Goal: Transaction & Acquisition: Purchase product/service

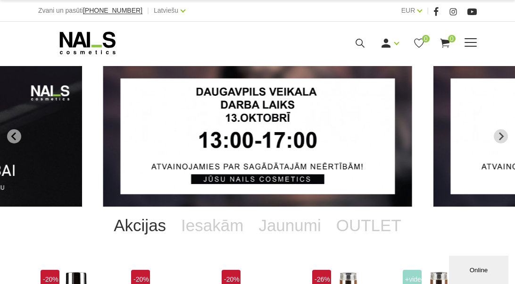
click at [473, 44] on span at bounding box center [471, 42] width 12 height 9
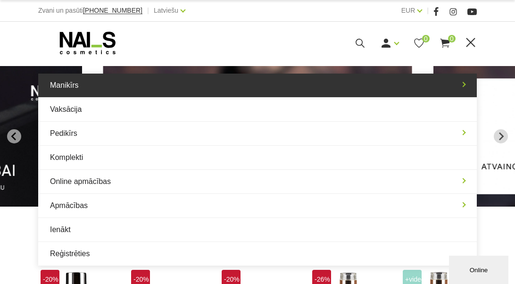
click at [459, 91] on link "Manikīrs" at bounding box center [257, 86] width 439 height 24
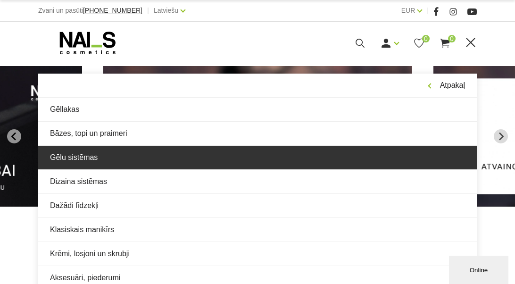
click at [266, 154] on link "Gēlu sistēmas" at bounding box center [257, 158] width 439 height 24
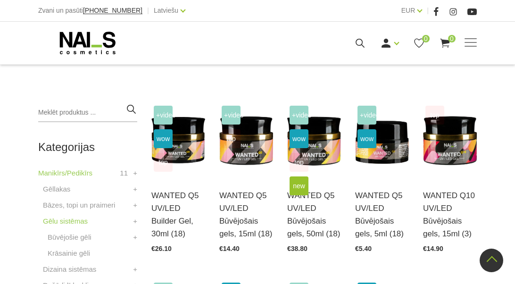
scroll to position [236, 0]
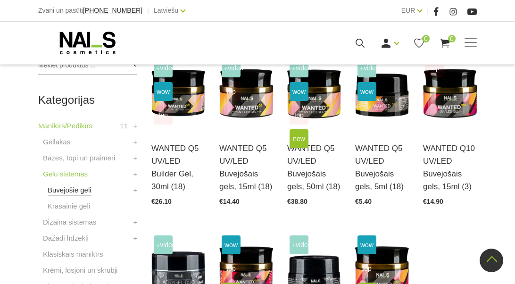
click at [66, 192] on link "Būvējošie gēli" at bounding box center [70, 189] width 44 height 11
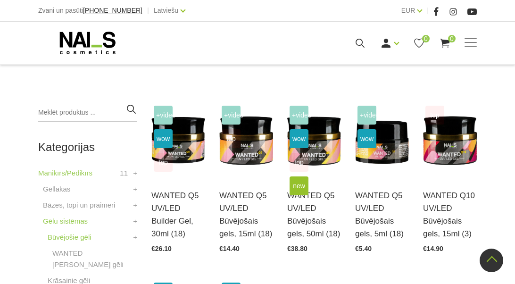
scroll to position [236, 0]
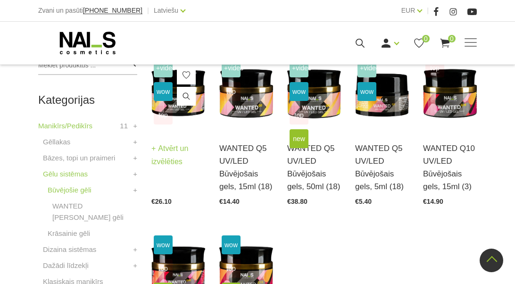
click at [193, 116] on div "+Video wow top WANTED Q5 UV/LED Builder Gel, 30ml (18) Atvērt un izvēlēties €26…" at bounding box center [178, 130] width 54 height 149
click at [166, 113] on span "top" at bounding box center [163, 115] width 19 height 19
click at [162, 160] on link "Atvērt un izvēlēties" at bounding box center [178, 155] width 54 height 26
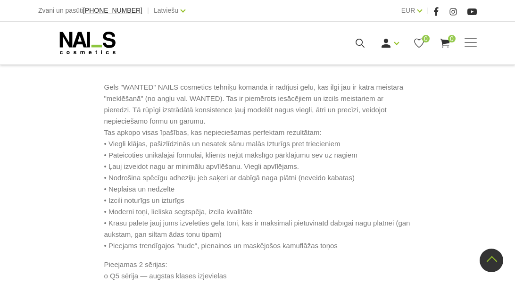
scroll to position [425, 0]
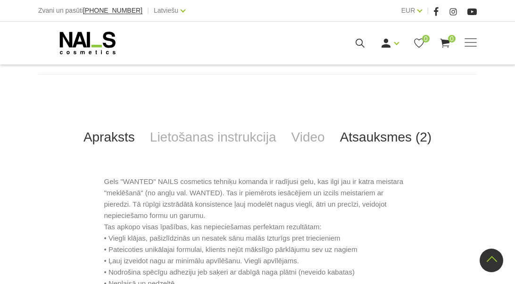
click at [359, 142] on link "Atsauksmes (2)" at bounding box center [386, 137] width 107 height 31
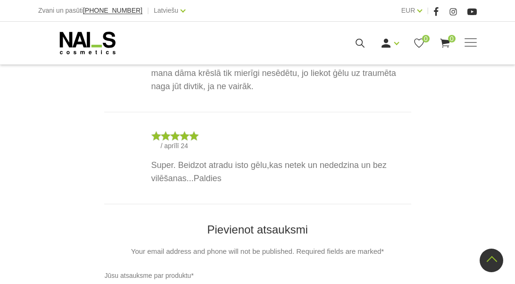
scroll to position [472, 0]
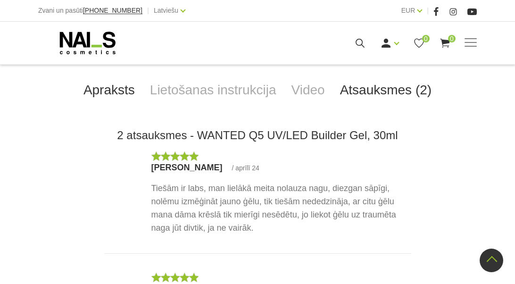
click at [108, 87] on link "Apraksts" at bounding box center [109, 90] width 67 height 31
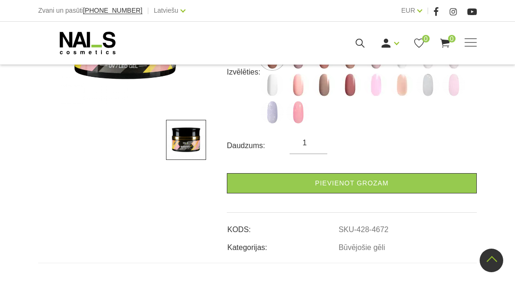
scroll to position [47, 0]
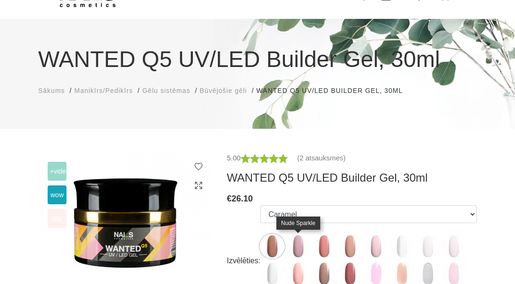
click at [296, 236] on img at bounding box center [298, 246] width 24 height 24
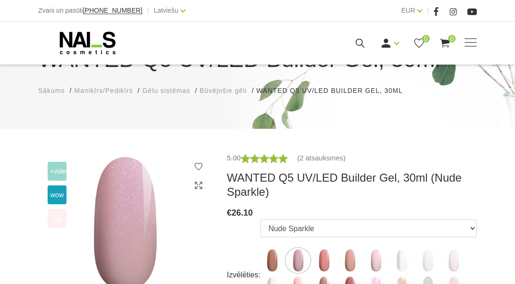
scroll to position [142, 0]
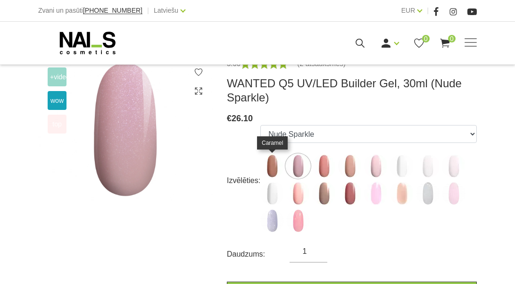
click at [275, 172] on img at bounding box center [272, 166] width 24 height 24
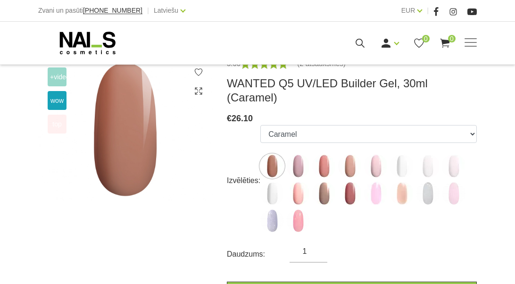
click at [324, 160] on img at bounding box center [324, 166] width 24 height 24
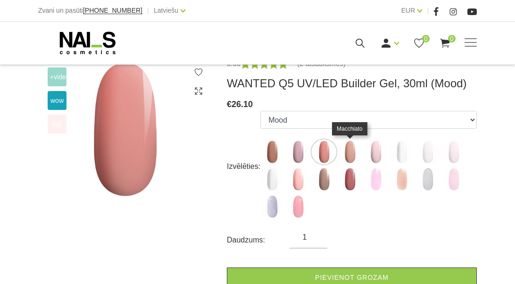
click at [359, 150] on img at bounding box center [350, 152] width 24 height 24
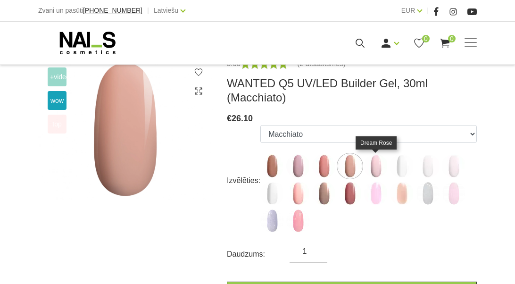
click at [366, 165] on img at bounding box center [376, 166] width 24 height 24
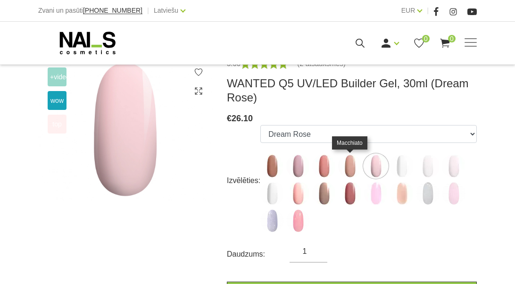
click at [341, 170] on img at bounding box center [350, 166] width 24 height 24
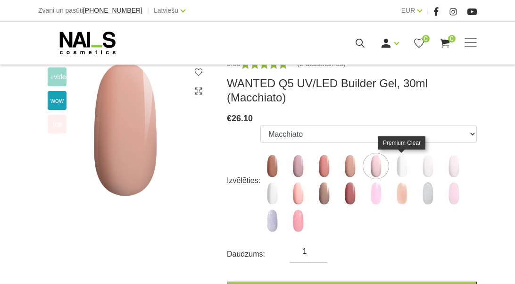
click at [400, 172] on img at bounding box center [402, 166] width 24 height 24
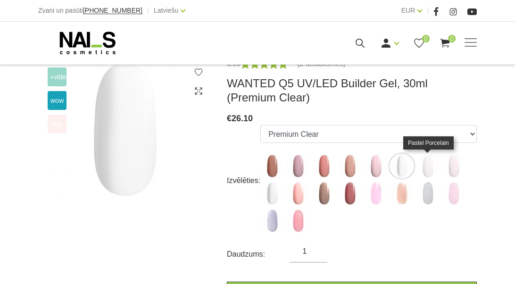
click at [423, 170] on img at bounding box center [428, 166] width 24 height 24
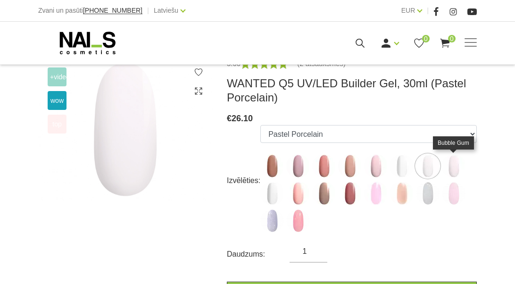
click at [459, 164] on img at bounding box center [454, 166] width 24 height 24
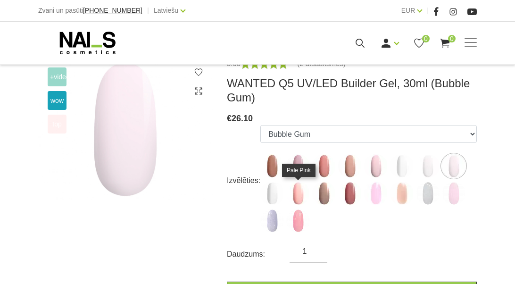
click at [300, 194] on img at bounding box center [298, 194] width 24 height 24
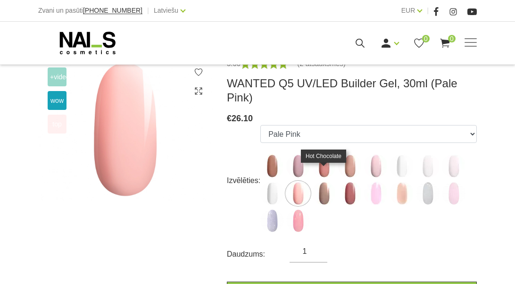
click at [329, 182] on img at bounding box center [324, 194] width 24 height 24
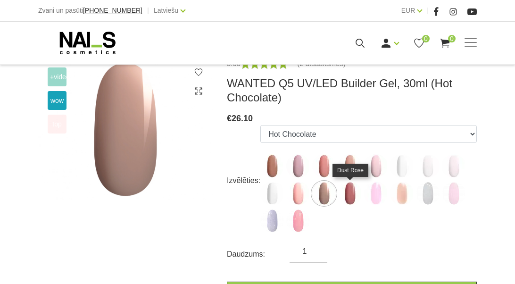
click at [345, 187] on img at bounding box center [350, 194] width 24 height 24
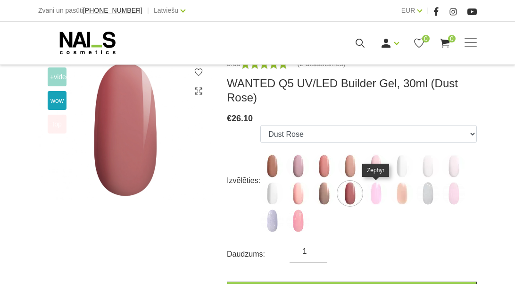
click at [383, 193] on img at bounding box center [376, 194] width 24 height 24
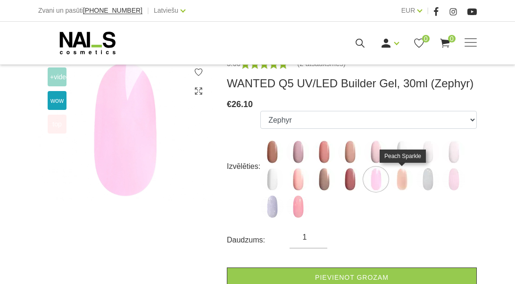
click at [411, 178] on img at bounding box center [402, 179] width 24 height 24
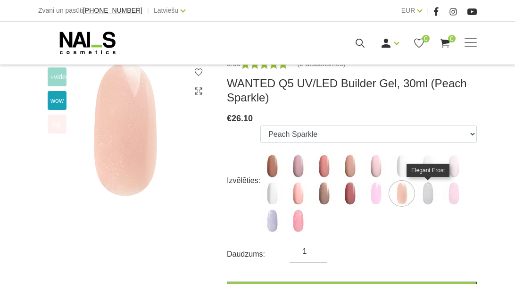
click at [430, 197] on img at bounding box center [428, 194] width 24 height 24
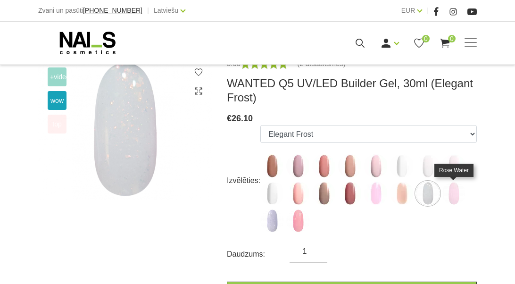
click at [450, 197] on img at bounding box center [454, 194] width 24 height 24
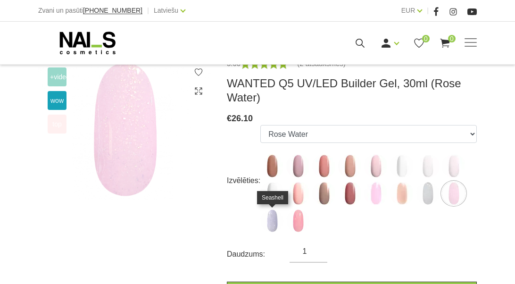
click at [274, 223] on img at bounding box center [272, 221] width 24 height 24
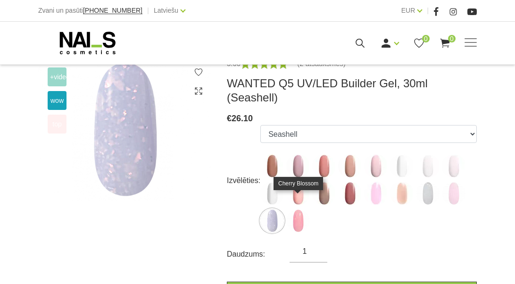
click at [294, 209] on img at bounding box center [298, 221] width 24 height 24
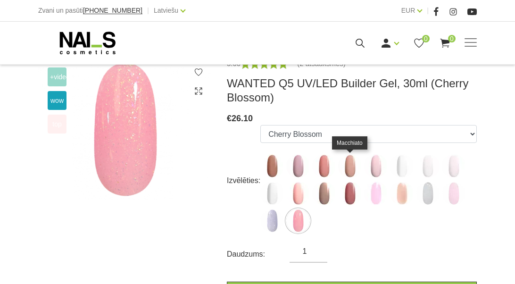
click at [352, 160] on img at bounding box center [350, 166] width 24 height 24
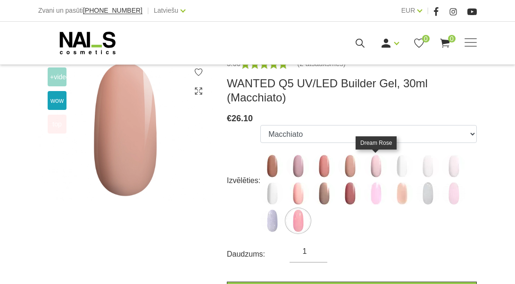
click at [375, 165] on img at bounding box center [376, 166] width 24 height 24
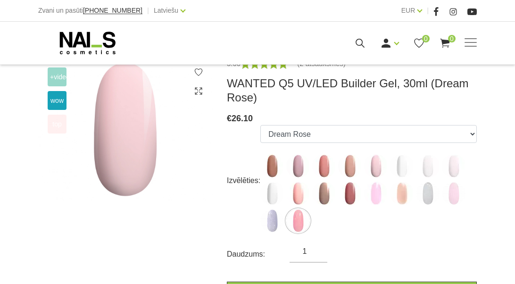
scroll to position [94, 0]
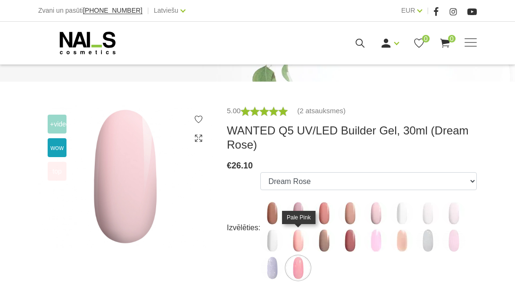
click at [299, 238] on img at bounding box center [298, 241] width 24 height 24
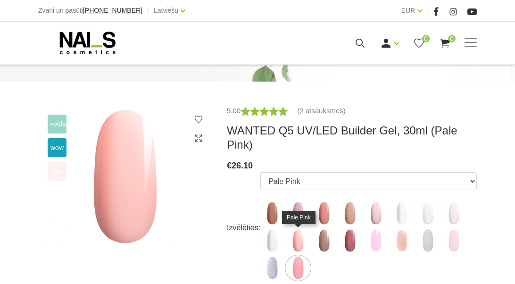
click at [300, 229] on img at bounding box center [298, 241] width 24 height 24
click at [297, 201] on img at bounding box center [298, 213] width 24 height 24
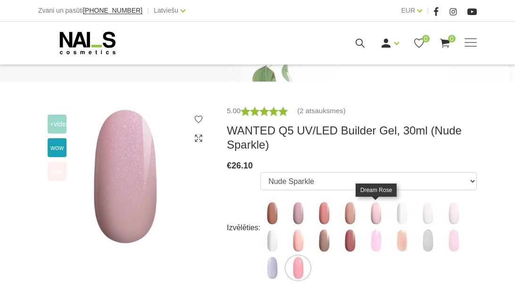
click at [372, 211] on img at bounding box center [376, 213] width 24 height 24
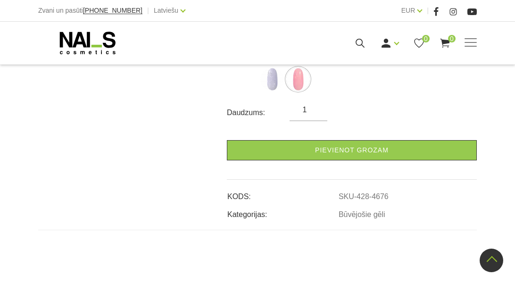
scroll to position [425, 0]
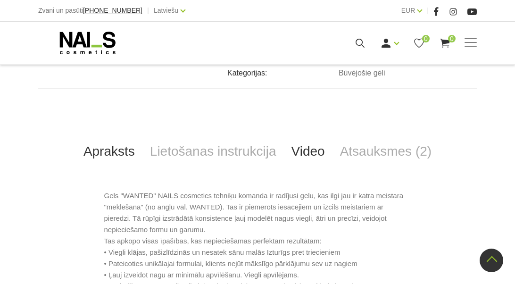
click at [309, 150] on link "Video" at bounding box center [308, 151] width 49 height 31
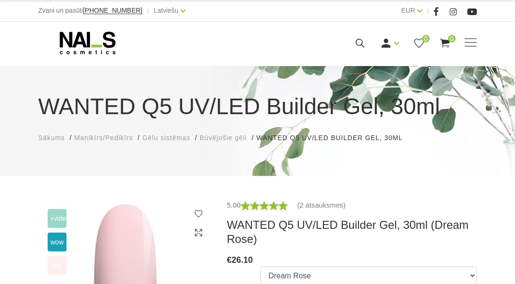
scroll to position [236, 0]
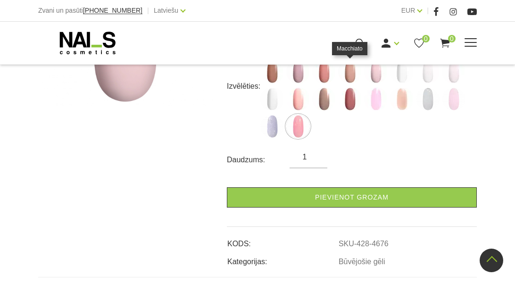
click at [351, 62] on div "Manikīrs Gēllakas Bāzes, topi un praimeri Gēlu sistēmas Dizaina sistēmas Dažādi…" at bounding box center [257, 43] width 515 height 42
click at [350, 77] on img at bounding box center [350, 72] width 24 height 24
select select "4675"
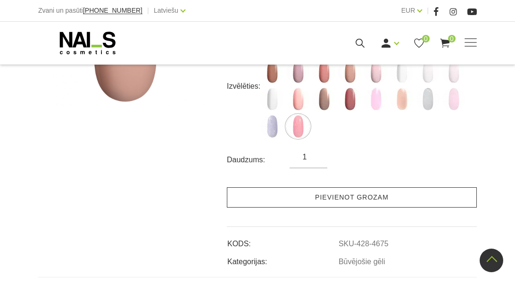
click at [350, 201] on link "Pievienot grozam" at bounding box center [352, 197] width 250 height 20
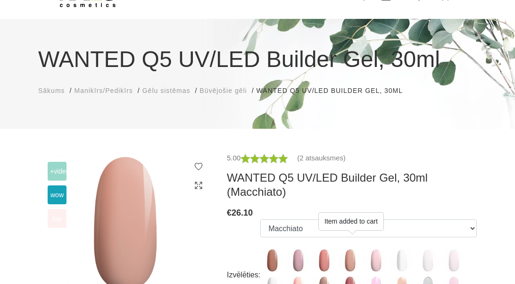
scroll to position [0, 0]
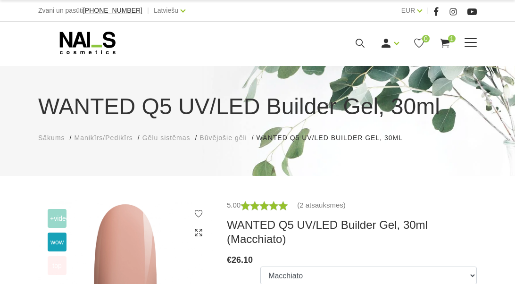
click at [467, 41] on span at bounding box center [471, 42] width 12 height 9
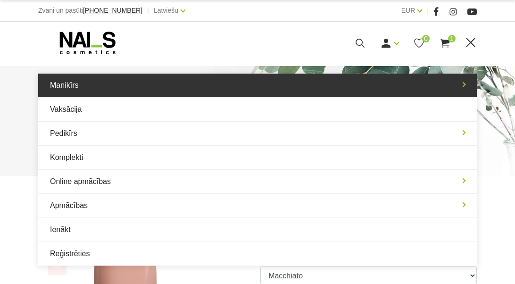
click at [93, 85] on link "Manikīrs" at bounding box center [257, 86] width 439 height 24
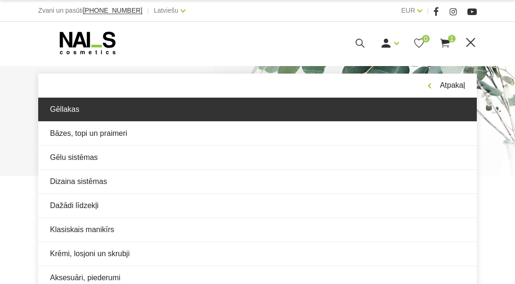
scroll to position [94, 0]
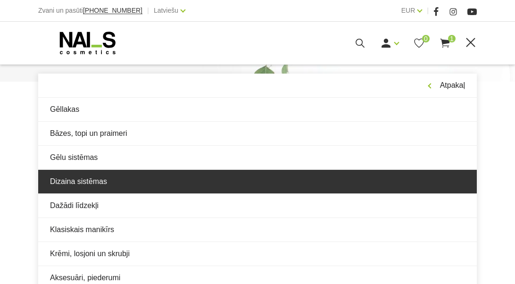
click at [131, 187] on link "Dizaina sistēmas" at bounding box center [257, 182] width 439 height 24
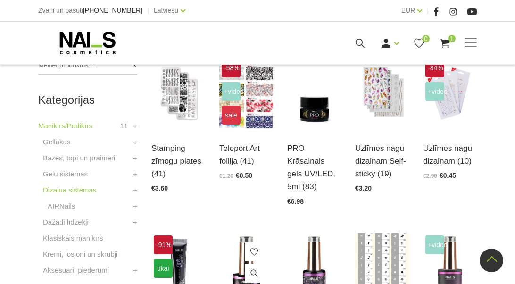
scroll to position [330, 0]
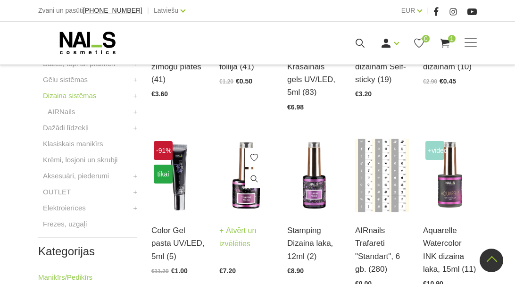
click at [258, 179] on img at bounding box center [246, 176] width 54 height 74
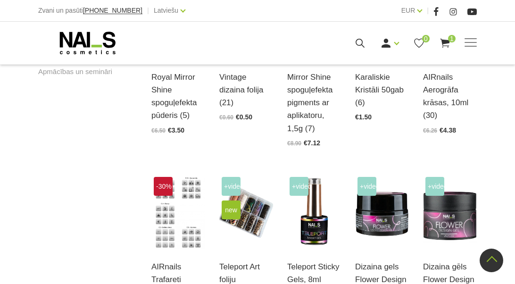
scroll to position [708, 0]
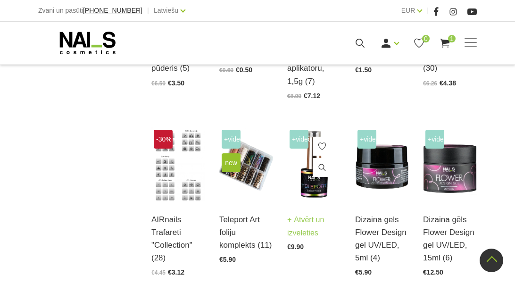
click at [313, 158] on link at bounding box center [322, 167] width 19 height 19
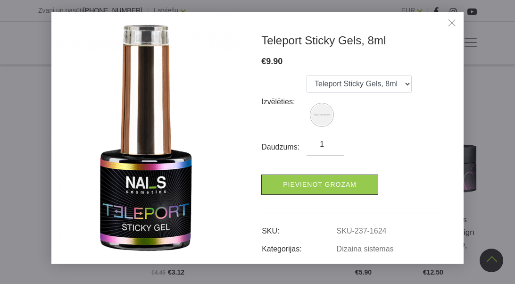
scroll to position [23, 0]
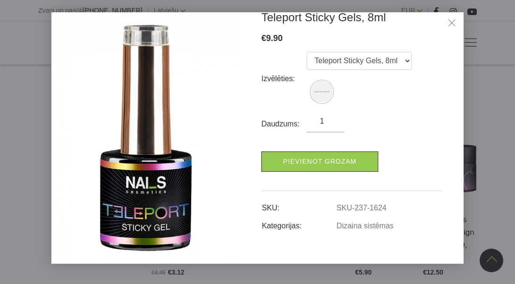
click at [451, 27] on link "Close" at bounding box center [452, 24] width 14 height 14
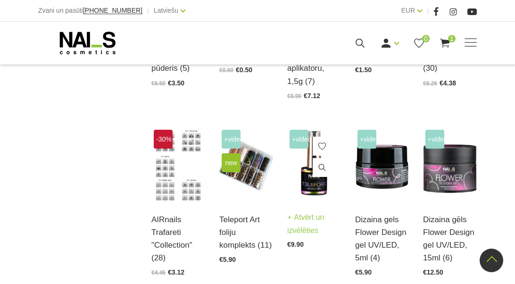
click at [317, 183] on img at bounding box center [314, 163] width 54 height 72
click at [449, 45] on use at bounding box center [444, 43] width 9 height 9
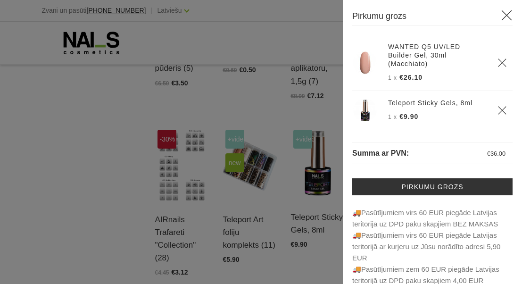
click at [81, 173] on div at bounding box center [261, 142] width 522 height 284
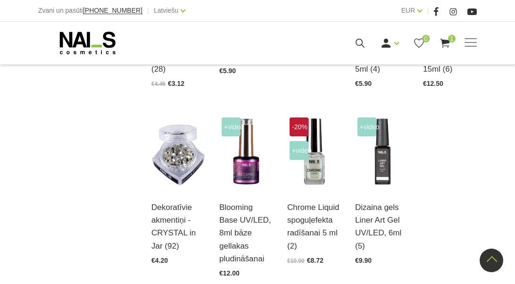
scroll to position [1038, 0]
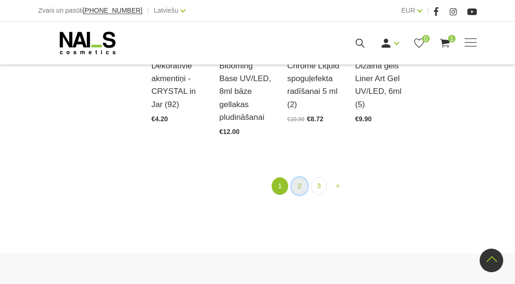
click at [292, 177] on link "2" at bounding box center [299, 185] width 16 height 17
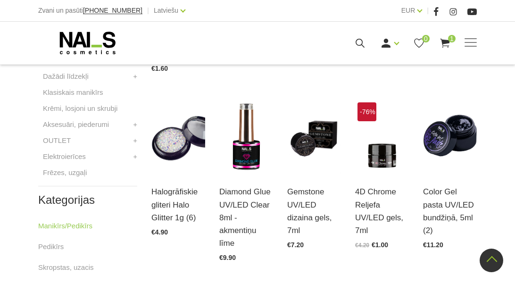
scroll to position [429, 0]
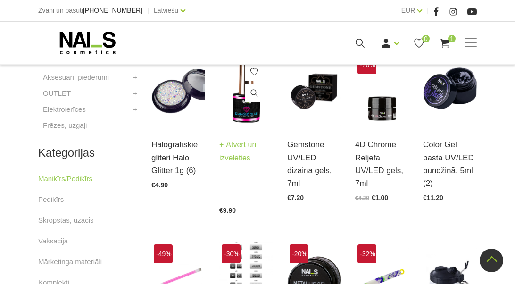
click at [244, 119] on link "Diamond Glue UV/LED Clear 8ml - akmentiņu līme" at bounding box center [246, 132] width 54 height 64
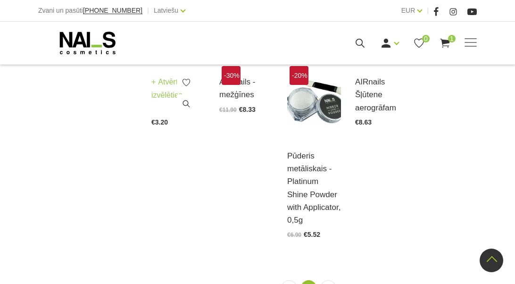
scroll to position [1042, 0]
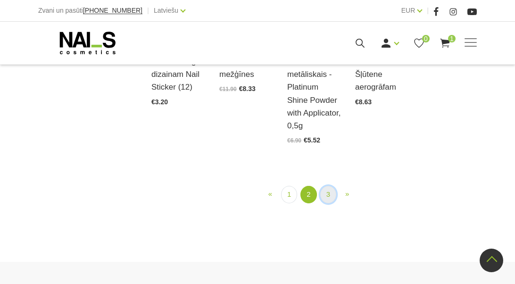
click at [323, 203] on link "3" at bounding box center [328, 194] width 16 height 17
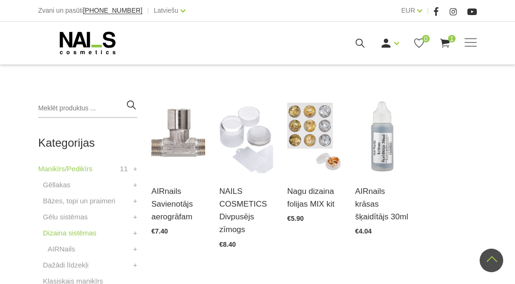
scroll to position [99, 0]
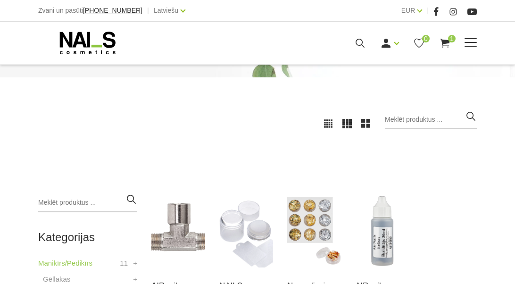
click at [450, 35] on span "1" at bounding box center [452, 39] width 8 height 8
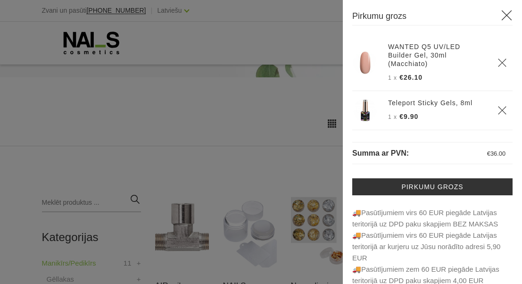
click at [37, 173] on div at bounding box center [261, 142] width 522 height 284
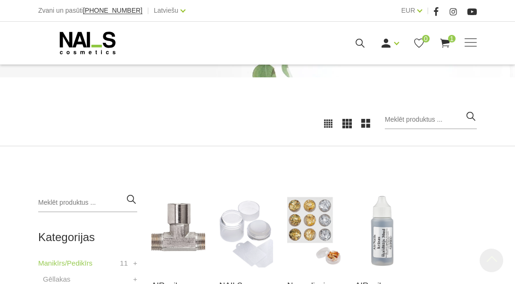
scroll to position [240, 0]
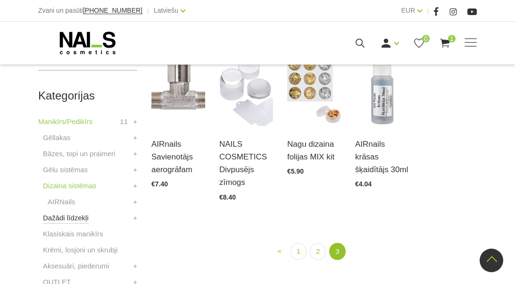
click at [62, 218] on link "Dažādi līdzekļi" at bounding box center [66, 217] width 46 height 11
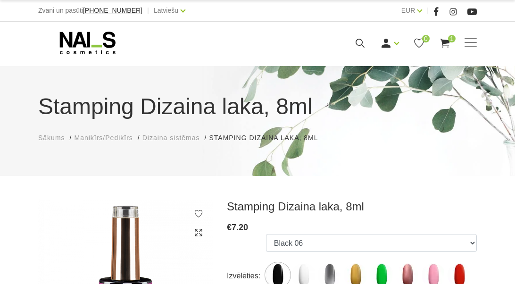
scroll to position [142, 0]
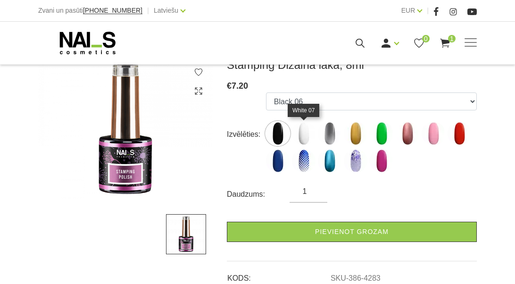
click at [306, 133] on img at bounding box center [304, 134] width 24 height 24
select select "4284"
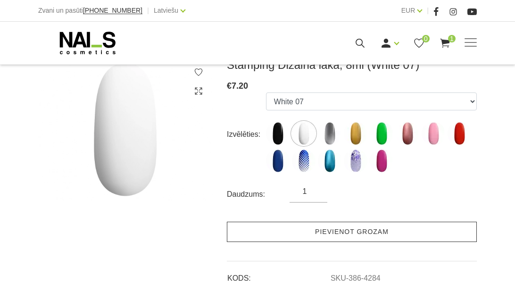
click at [411, 238] on link "Pievienot grozam" at bounding box center [352, 232] width 250 height 20
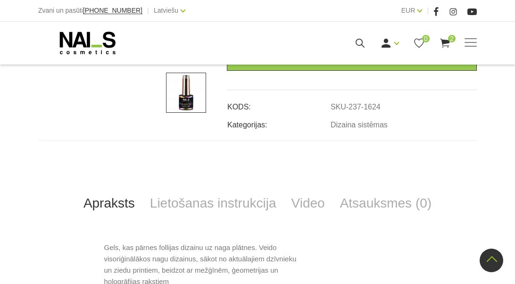
scroll to position [377, 0]
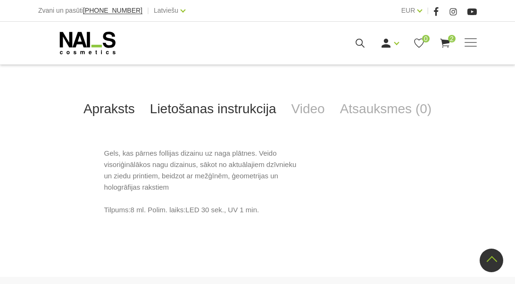
click at [275, 113] on link "Lietošanas instrukcija" at bounding box center [213, 108] width 142 height 31
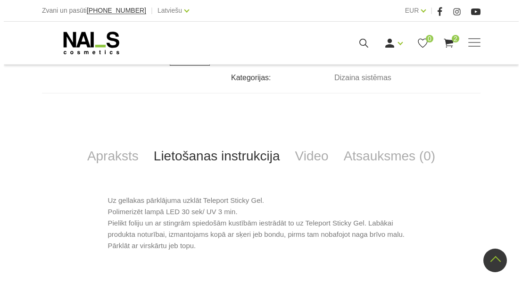
scroll to position [142, 0]
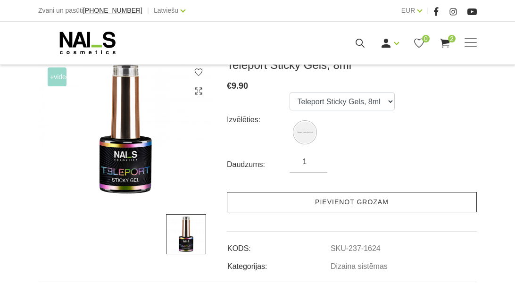
click at [304, 198] on link "Pievienot grozam" at bounding box center [352, 202] width 250 height 20
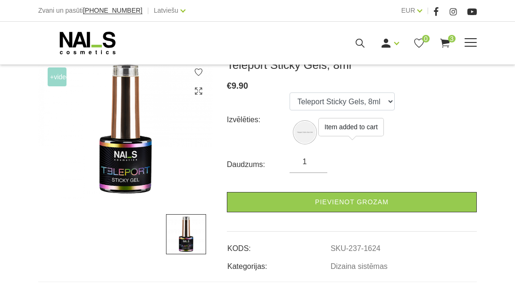
click at [446, 48] on icon at bounding box center [445, 43] width 12 height 12
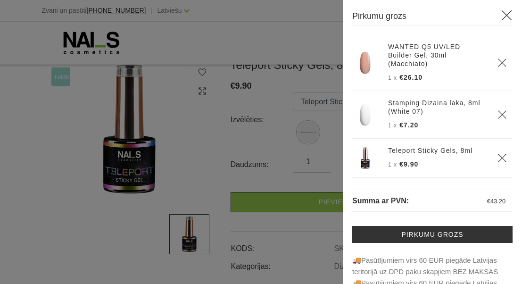
scroll to position [47, 0]
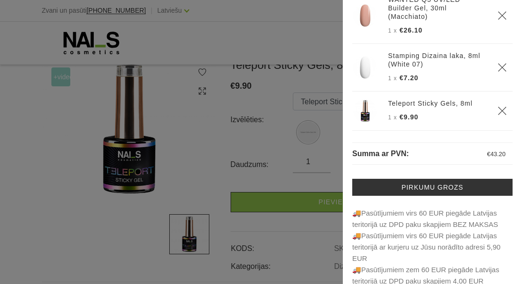
click at [498, 66] on icon "Delete" at bounding box center [502, 67] width 9 height 9
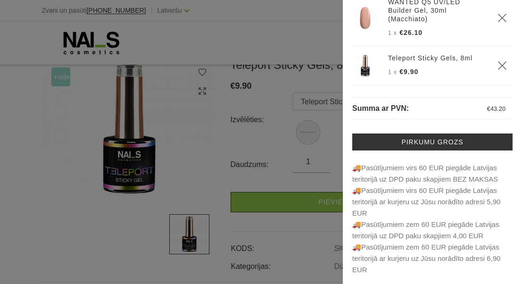
click at [167, 135] on div at bounding box center [261, 142] width 522 height 284
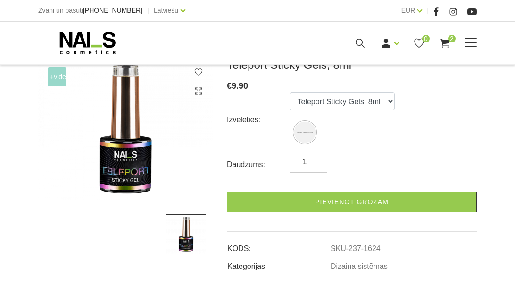
click at [457, 35] on div "Manikīrs Gēllakas Bāzes, topi un praimeri Gēlu sistēmas Dizaina sistēmas Dažādi…" at bounding box center [257, 43] width 439 height 24
click at [450, 40] on span "2" at bounding box center [452, 39] width 8 height 8
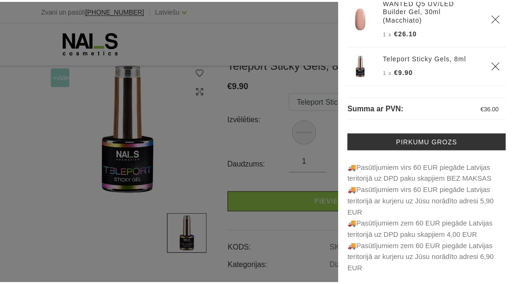
scroll to position [0, 0]
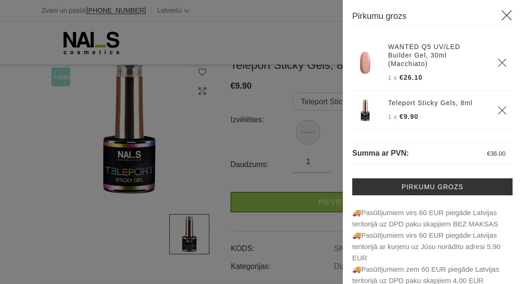
click at [32, 149] on div at bounding box center [261, 142] width 522 height 284
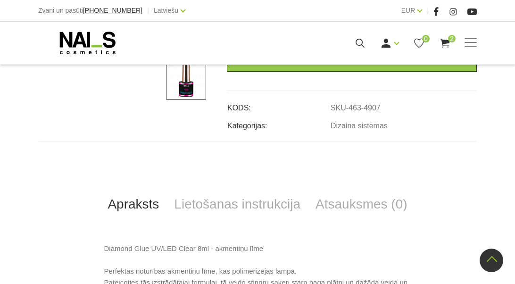
scroll to position [425, 0]
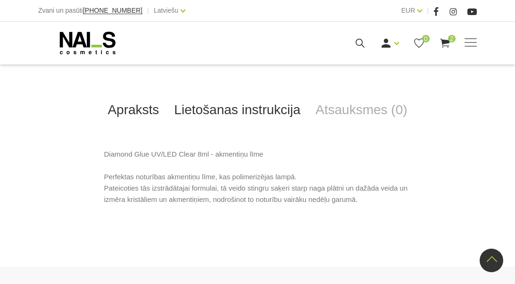
click at [240, 113] on link "Lietošanas instrukcija" at bounding box center [238, 109] width 142 height 31
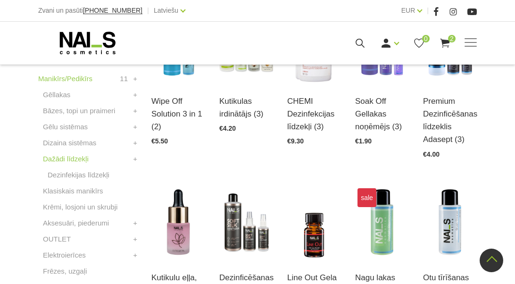
scroll to position [236, 0]
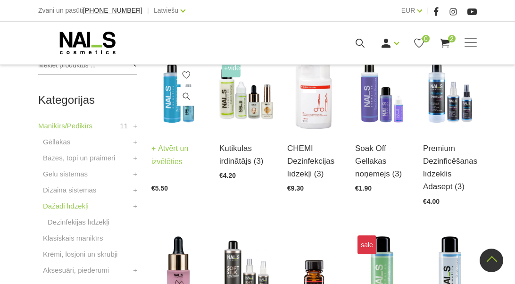
click at [176, 104] on img at bounding box center [178, 93] width 54 height 74
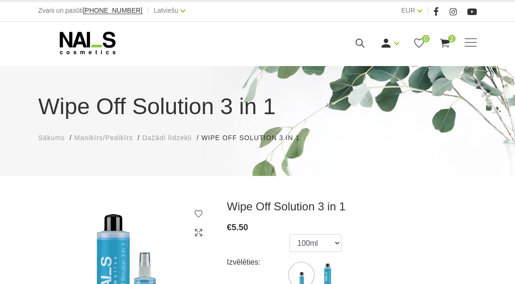
scroll to position [94, 0]
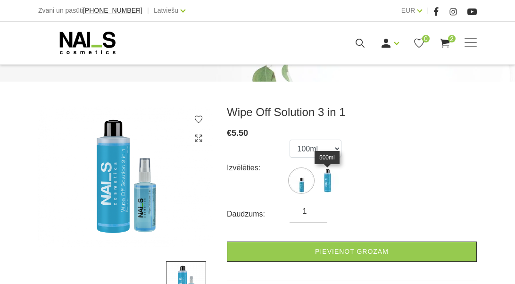
click at [326, 190] on img at bounding box center [328, 181] width 24 height 24
select select "1752"
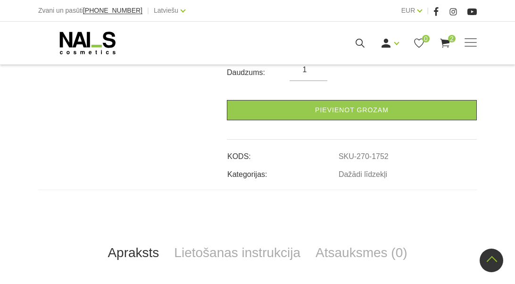
scroll to position [425, 0]
